Goal: Navigation & Orientation: Find specific page/section

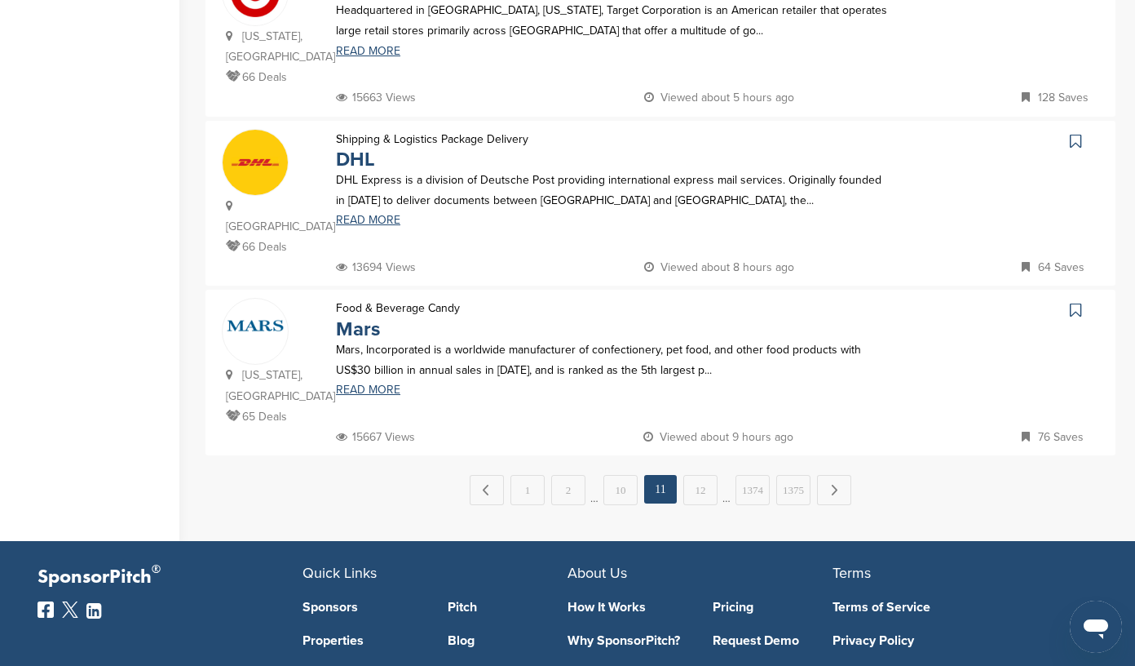
scroll to position [1595, 0]
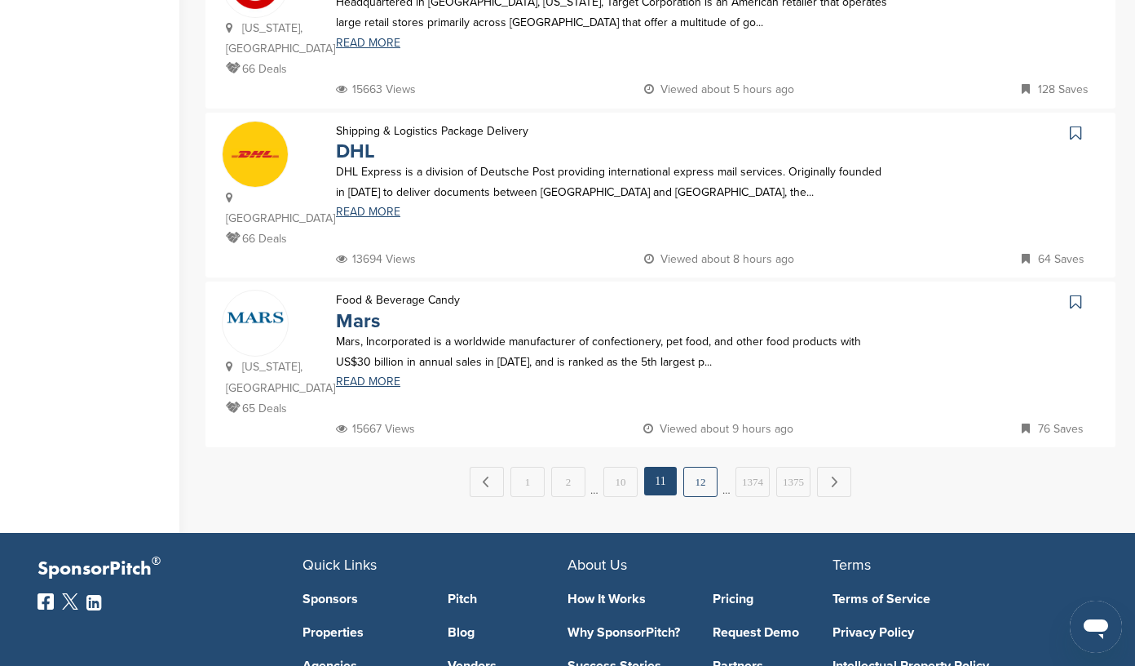
click at [700, 467] on link "12" at bounding box center [701, 482] width 34 height 30
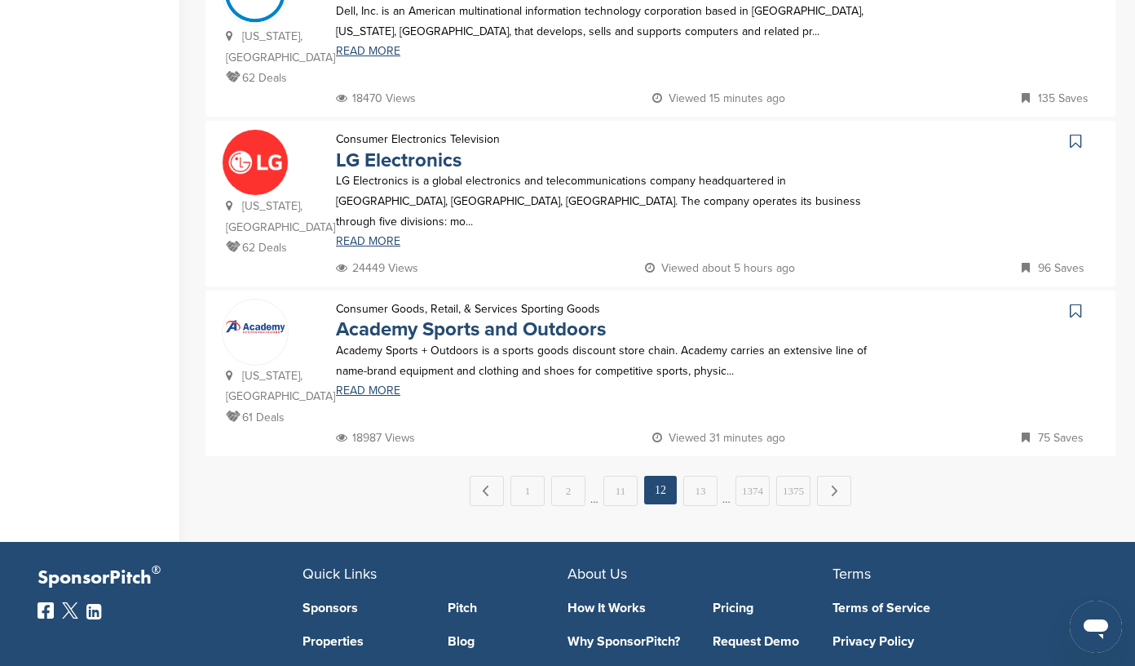
scroll to position [1585, 0]
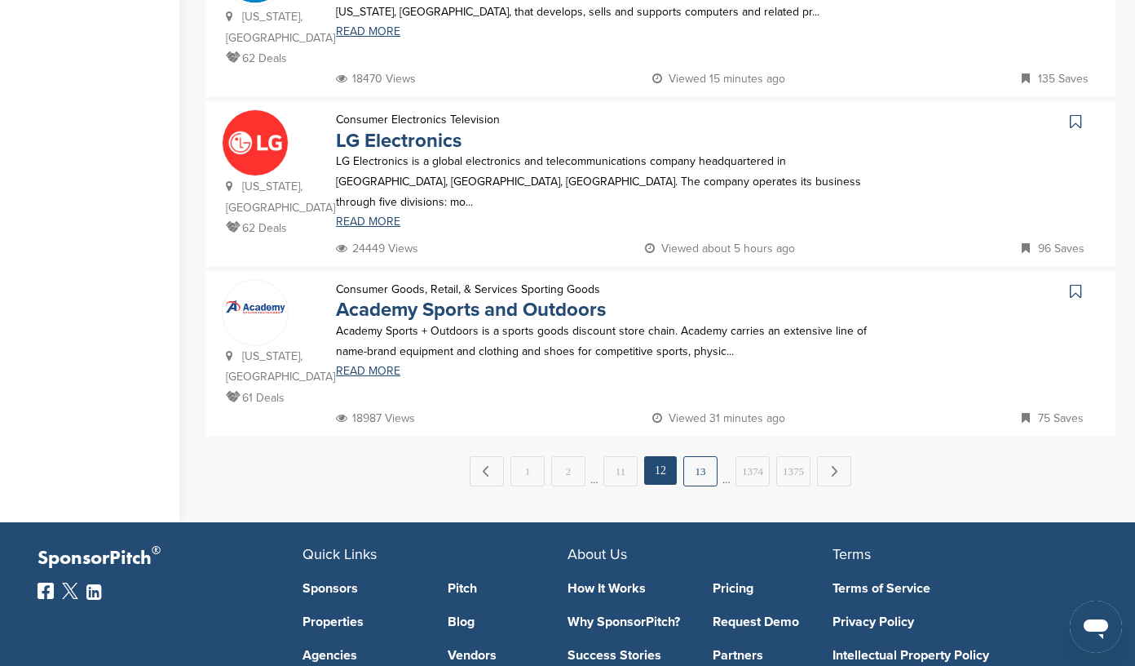
click at [700, 456] on link "13" at bounding box center [701, 471] width 34 height 30
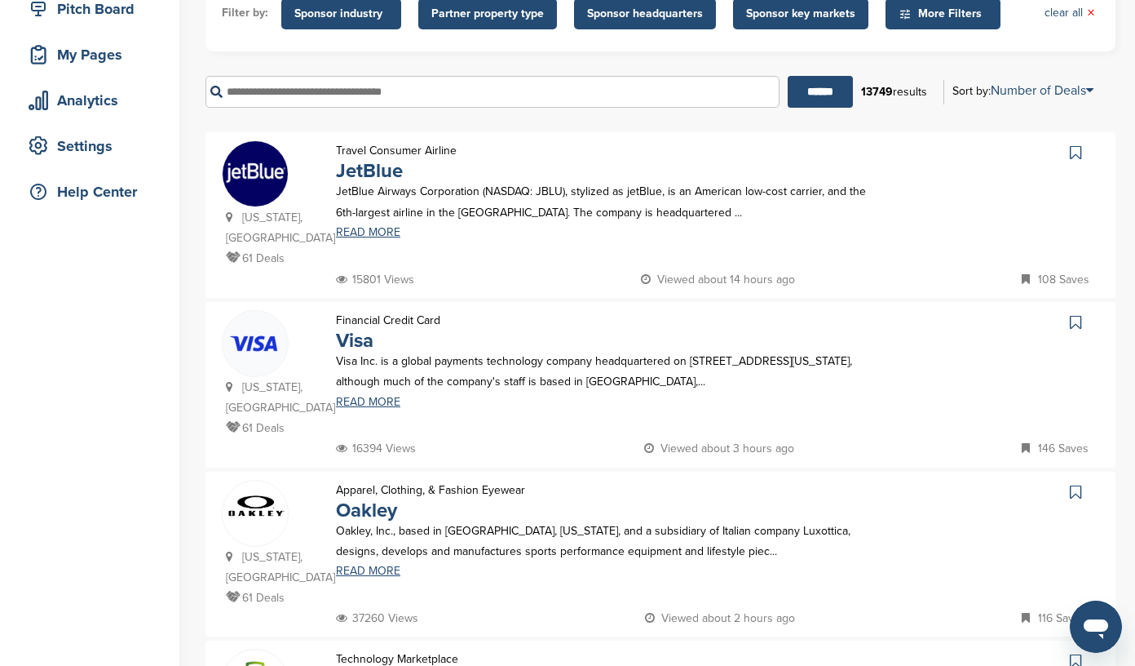
scroll to position [218, 0]
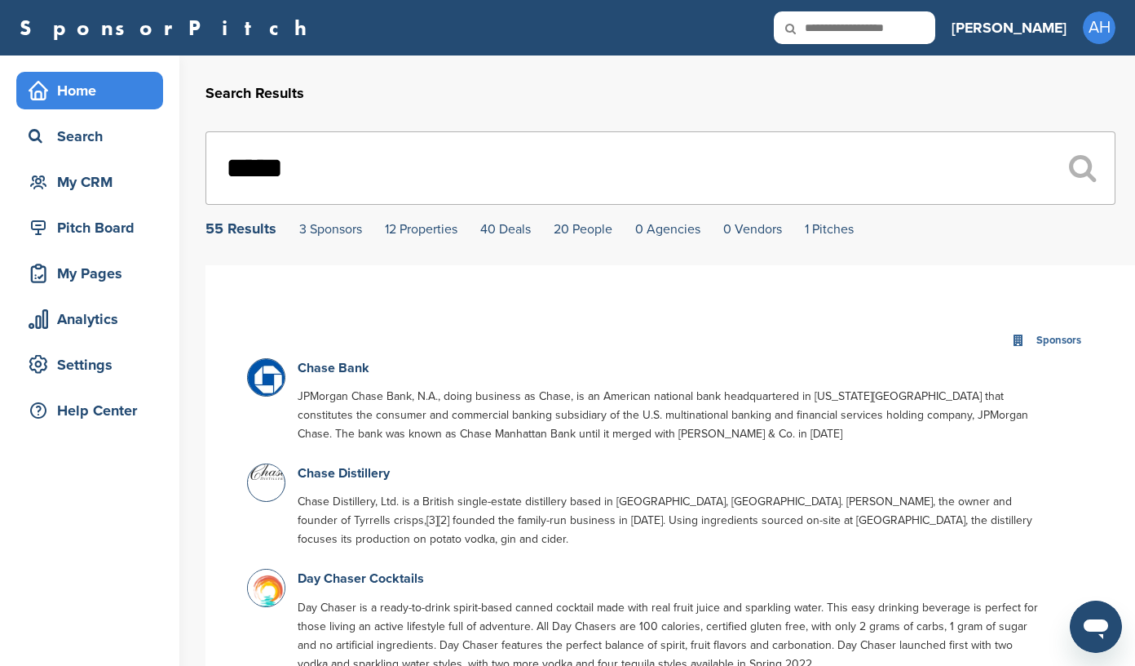
click at [88, 87] on div "Home" at bounding box center [93, 90] width 139 height 29
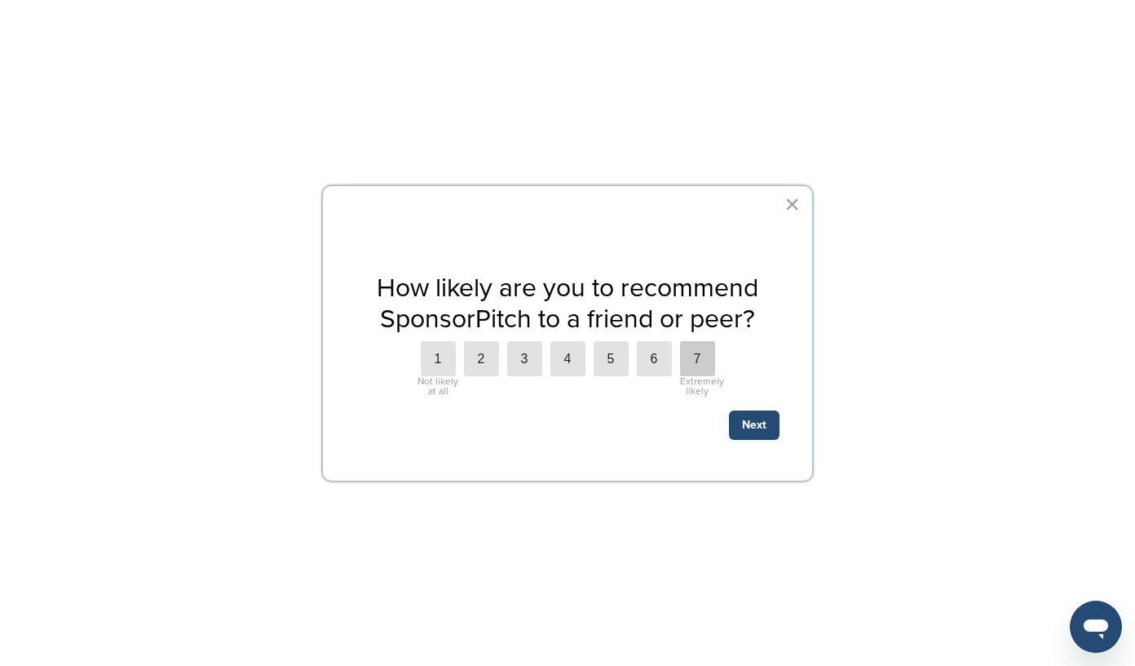
click at [692, 361] on label "7" at bounding box center [697, 358] width 35 height 35
click at [752, 425] on button "Next" at bounding box center [754, 424] width 51 height 29
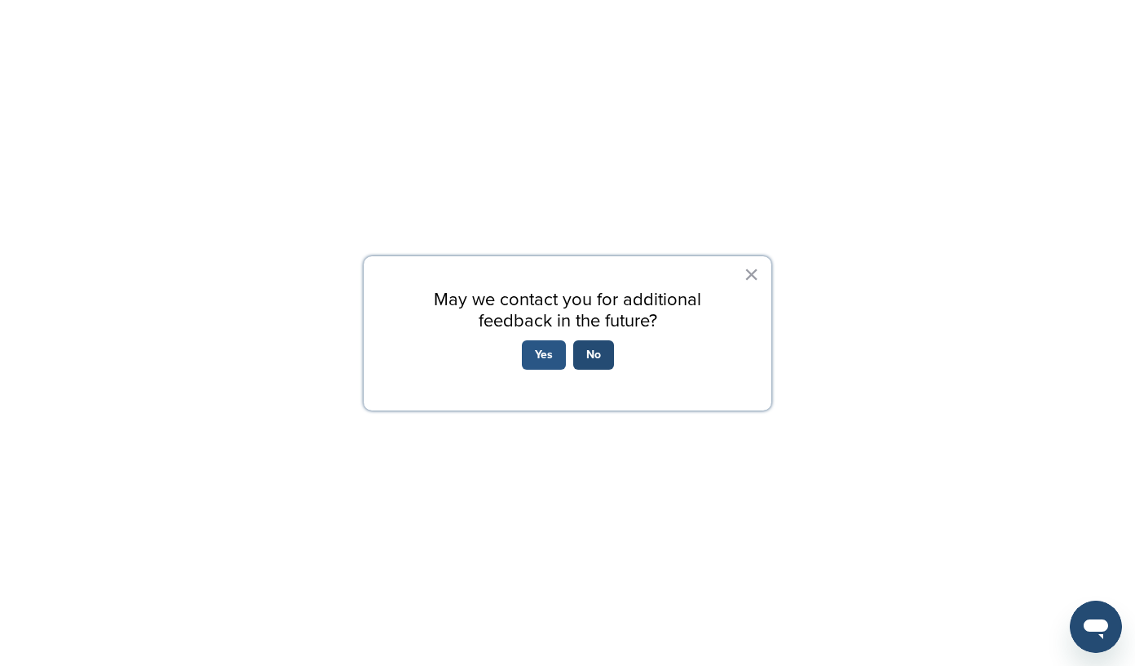
click at [547, 353] on button "Yes" at bounding box center [544, 354] width 44 height 29
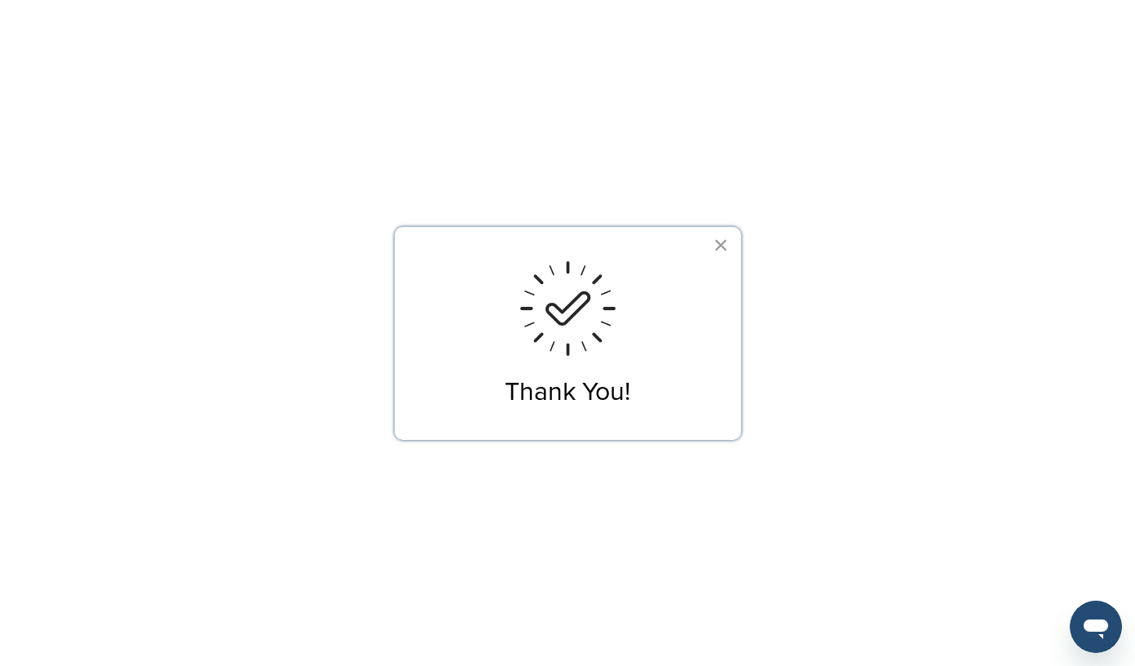
click at [719, 245] on button "×" at bounding box center [721, 245] width 15 height 26
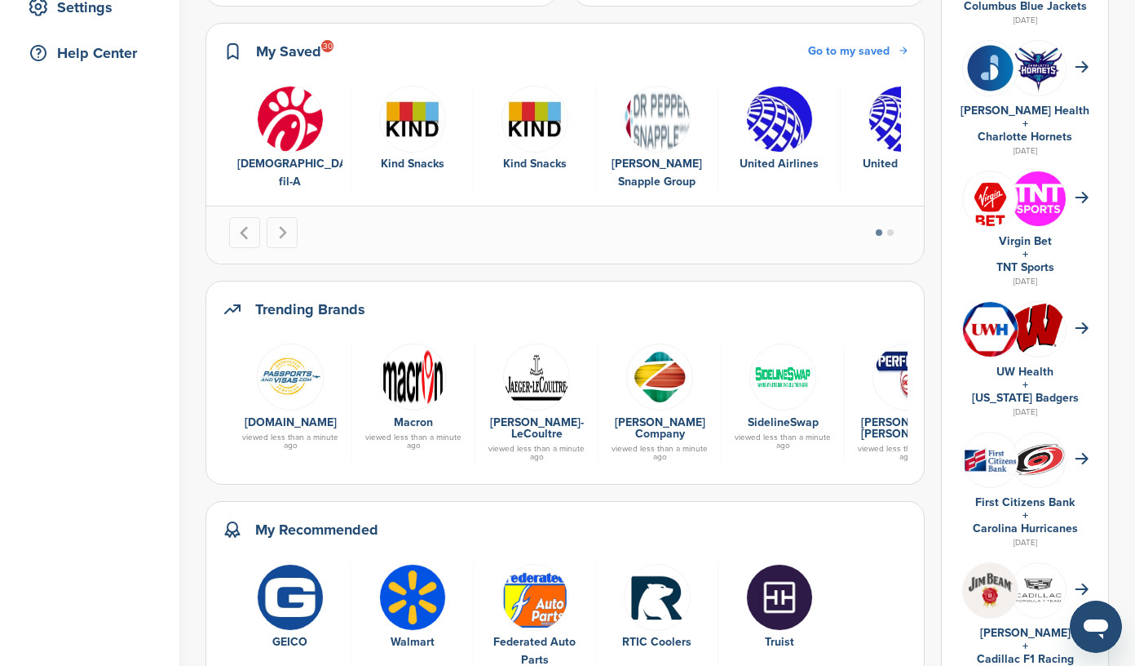
scroll to position [360, 0]
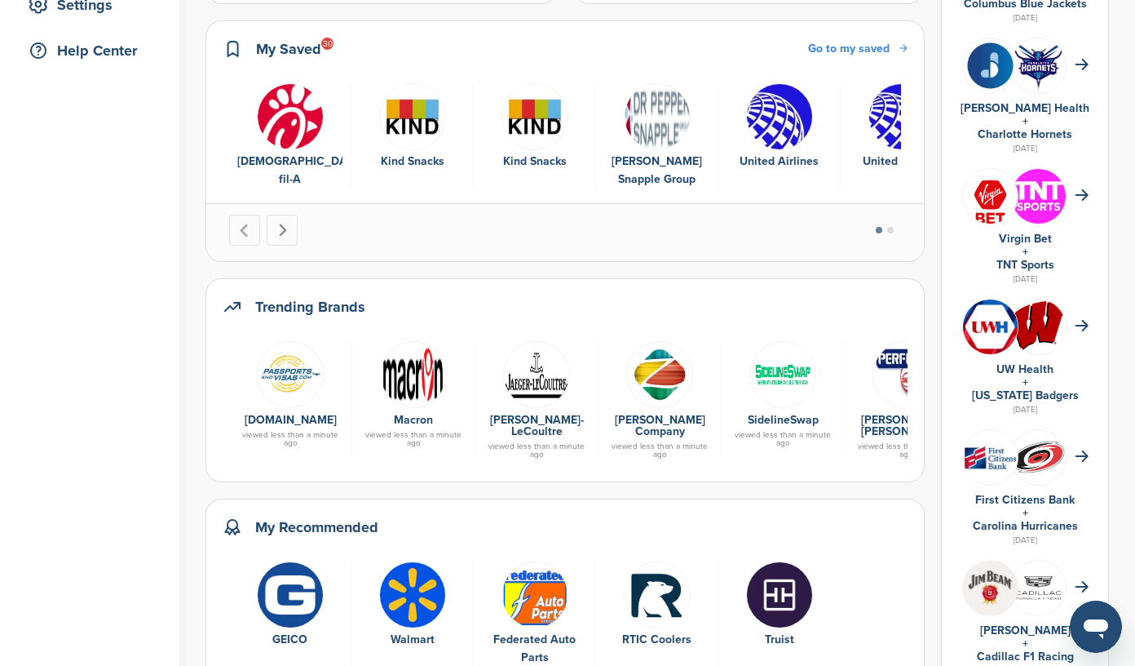
click at [280, 219] on button "Next slide" at bounding box center [282, 230] width 31 height 31
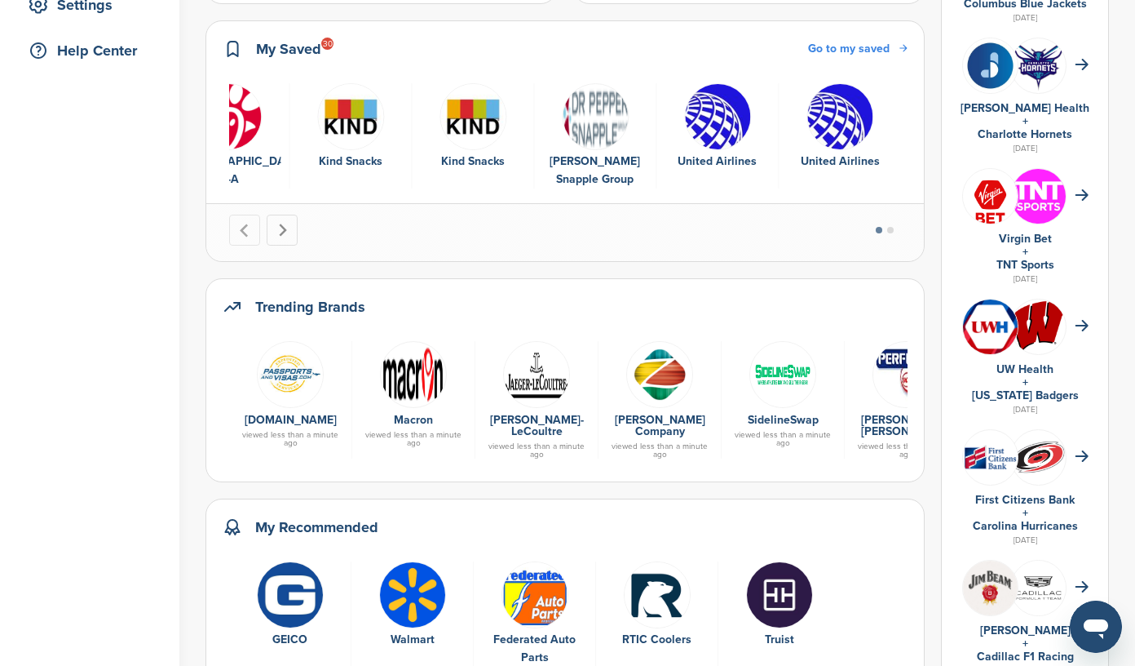
click at [280, 219] on button "Next slide" at bounding box center [282, 230] width 31 height 31
click at [281, 237] on button "Go to first slide" at bounding box center [282, 230] width 31 height 31
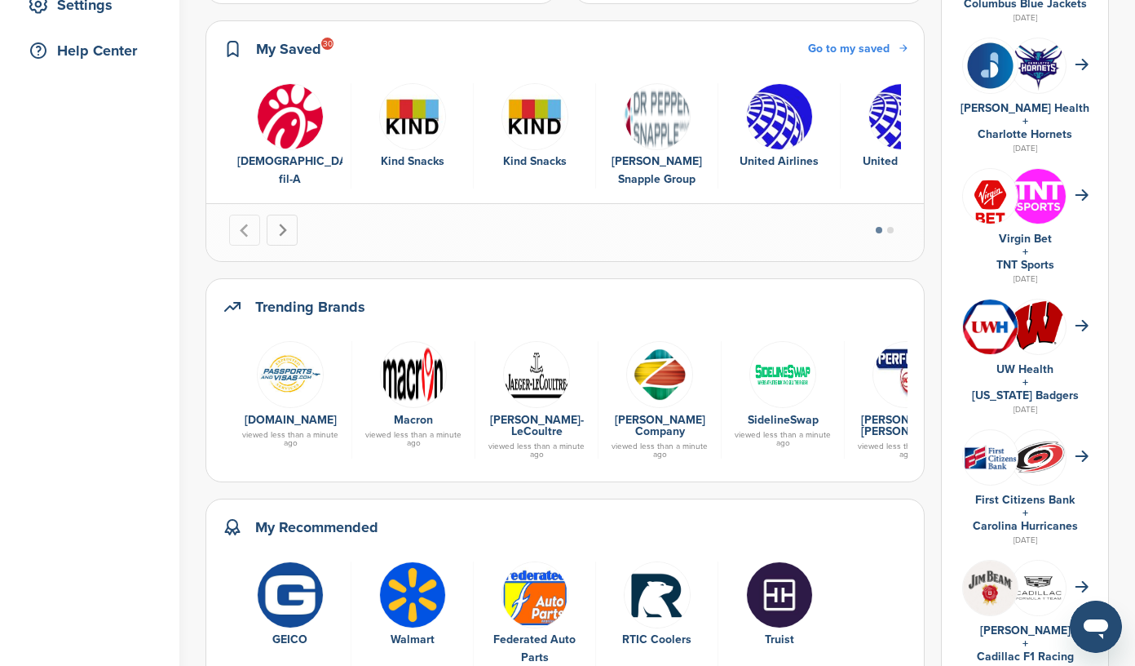
click at [281, 237] on button "Next slide" at bounding box center [282, 230] width 31 height 31
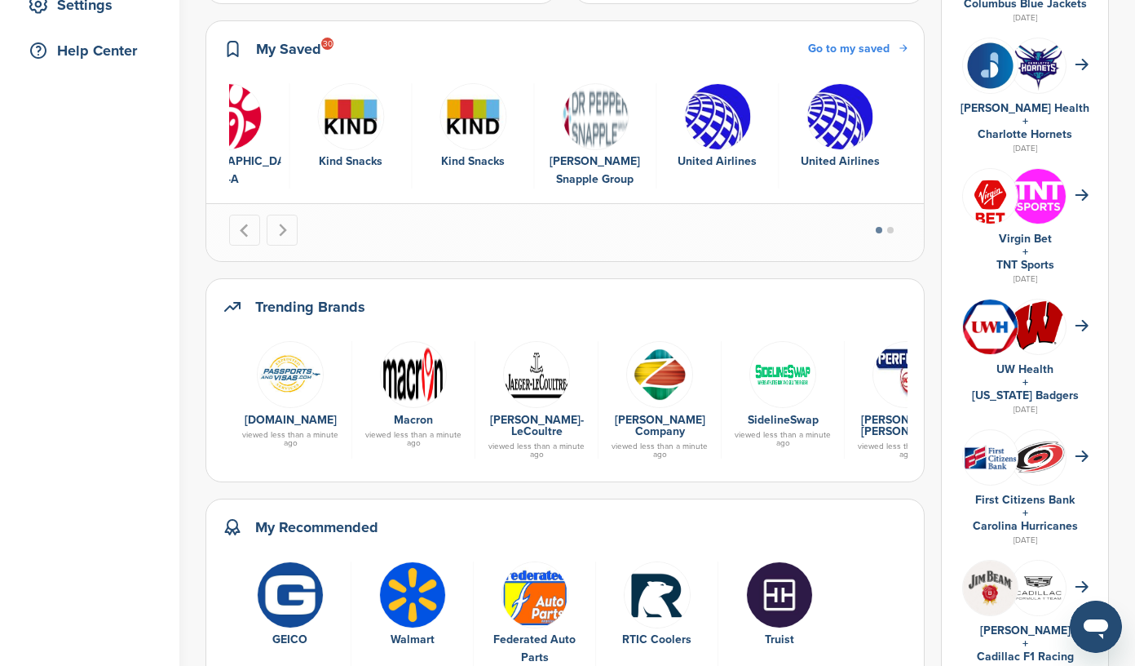
click at [893, 229] on button "Go to page 2" at bounding box center [891, 230] width 7 height 7
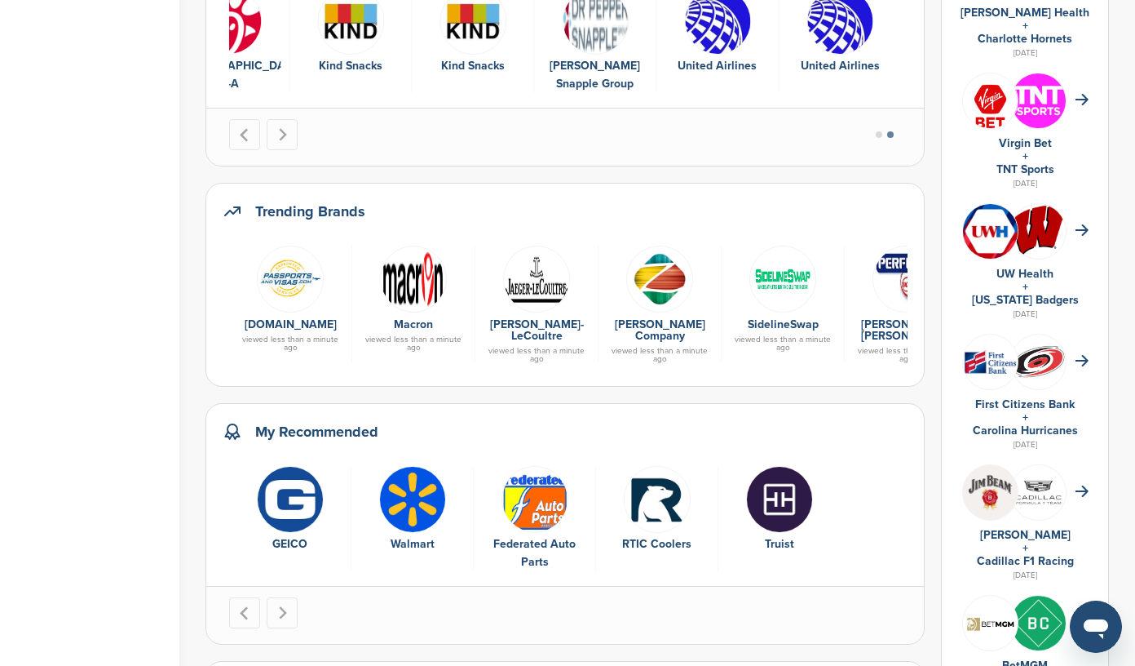
scroll to position [451, 0]
